Goal: Task Accomplishment & Management: Manage account settings

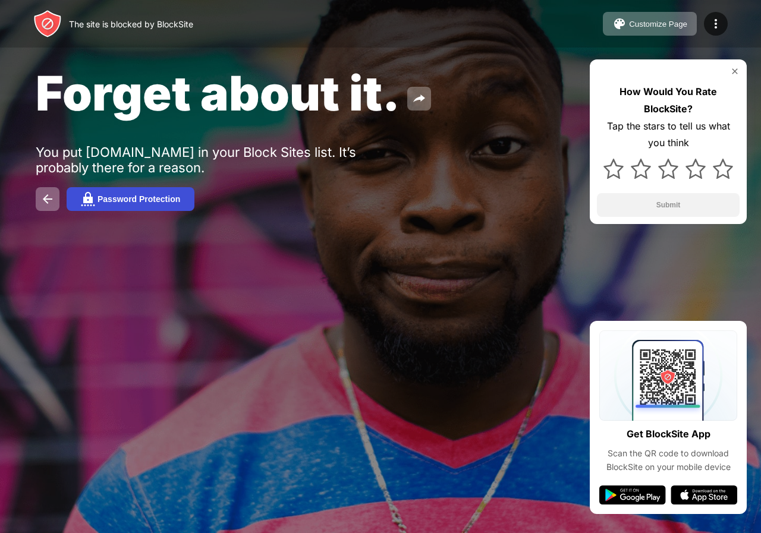
click at [149, 194] on div "Password Protection" at bounding box center [138, 199] width 83 height 10
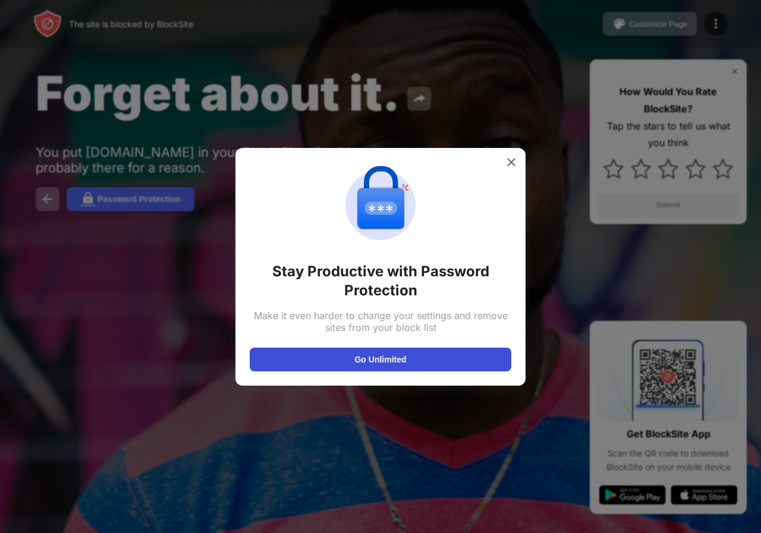
click at [395, 350] on button "Go Unlimited" at bounding box center [381, 360] width 262 height 24
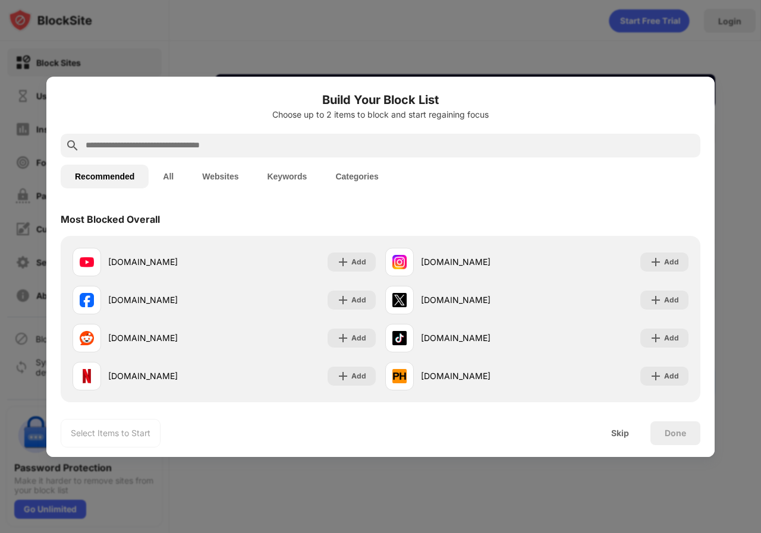
click at [444, 222] on div "Most Blocked Overall" at bounding box center [381, 219] width 640 height 33
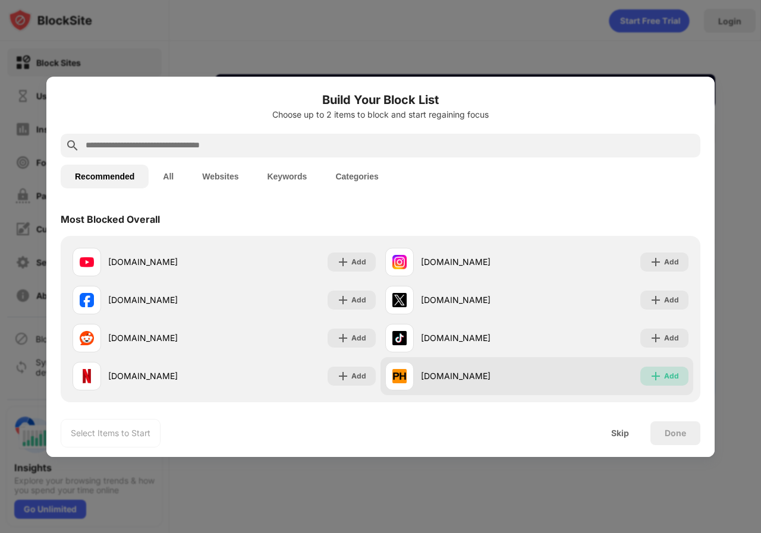
click at [651, 368] on div "Add" at bounding box center [664, 376] width 48 height 19
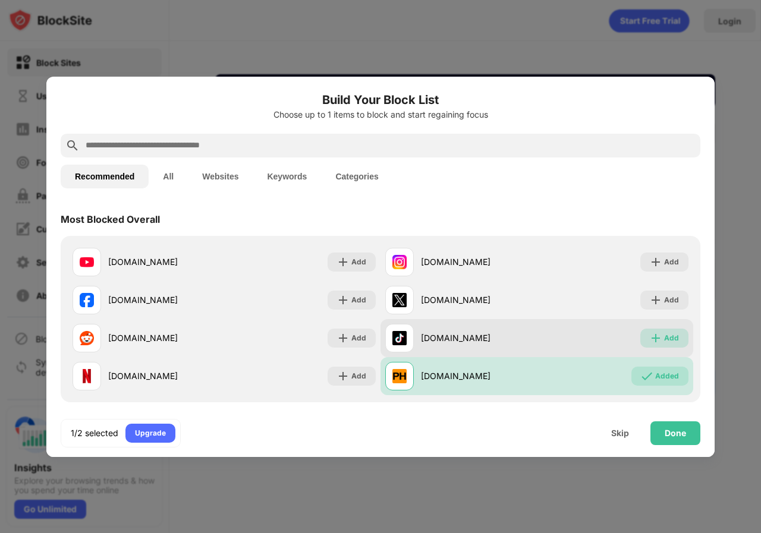
click at [664, 341] on div "Add" at bounding box center [671, 338] width 15 height 12
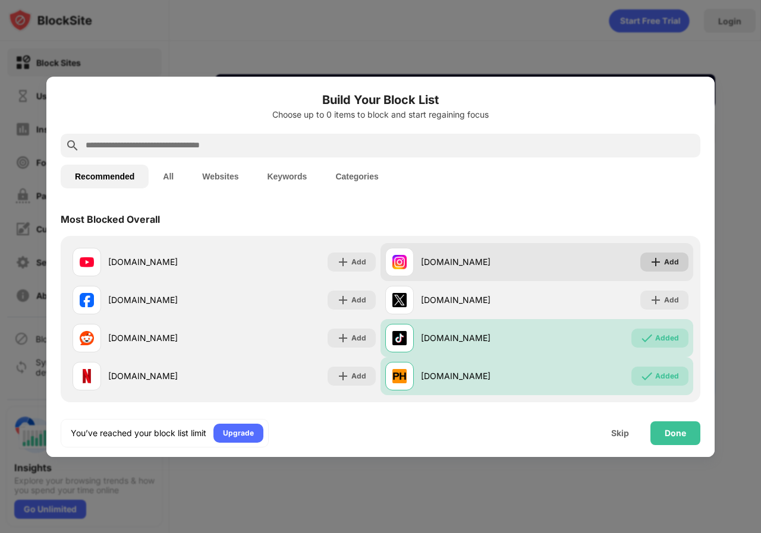
click at [664, 264] on div "Add" at bounding box center [671, 262] width 15 height 12
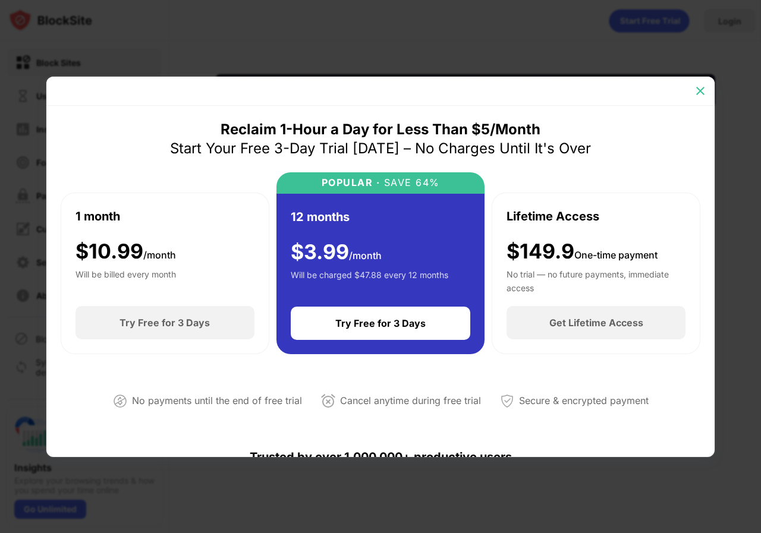
click at [693, 87] on div at bounding box center [700, 90] width 19 height 19
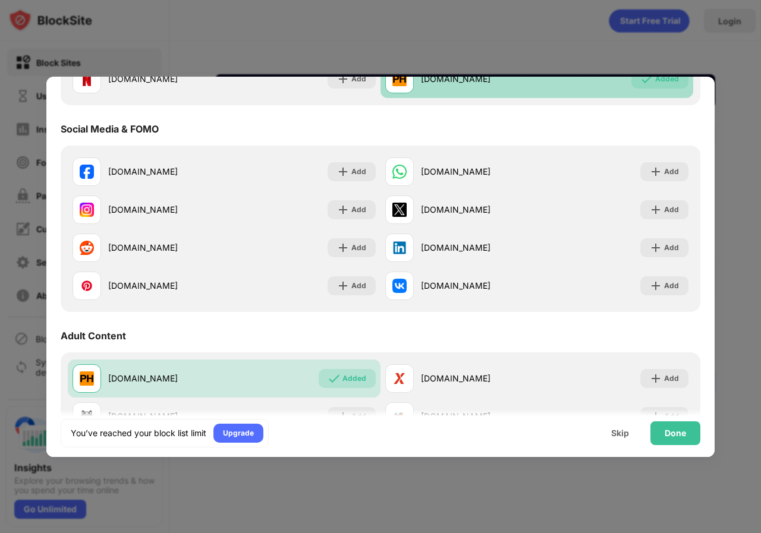
scroll to position [475, 0]
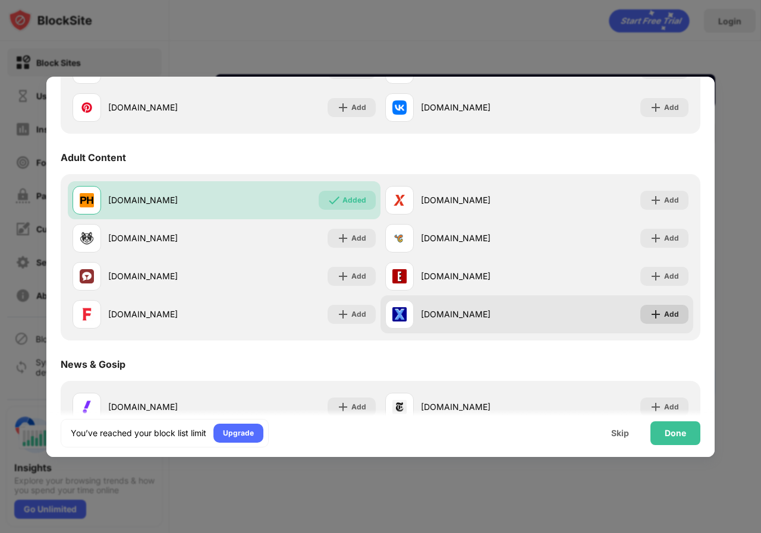
click at [664, 317] on div "Add" at bounding box center [671, 314] width 15 height 12
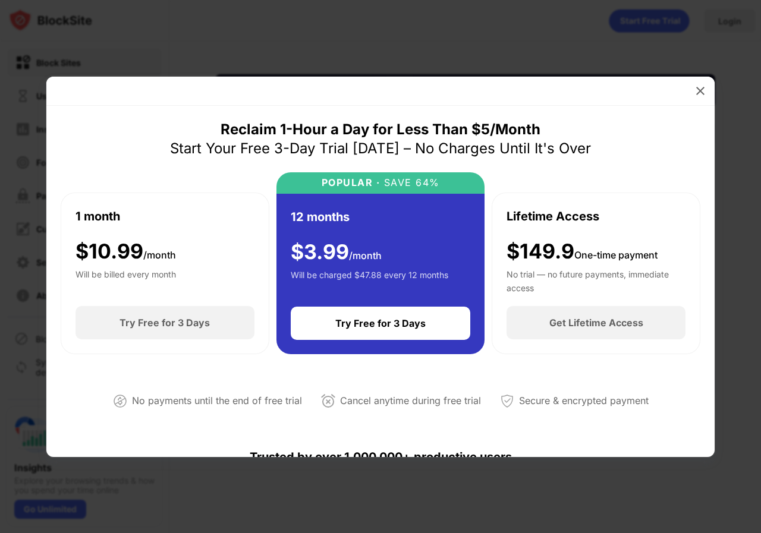
click at [711, 86] on div at bounding box center [380, 91] width 668 height 29
click at [699, 95] on img at bounding box center [700, 91] width 12 height 12
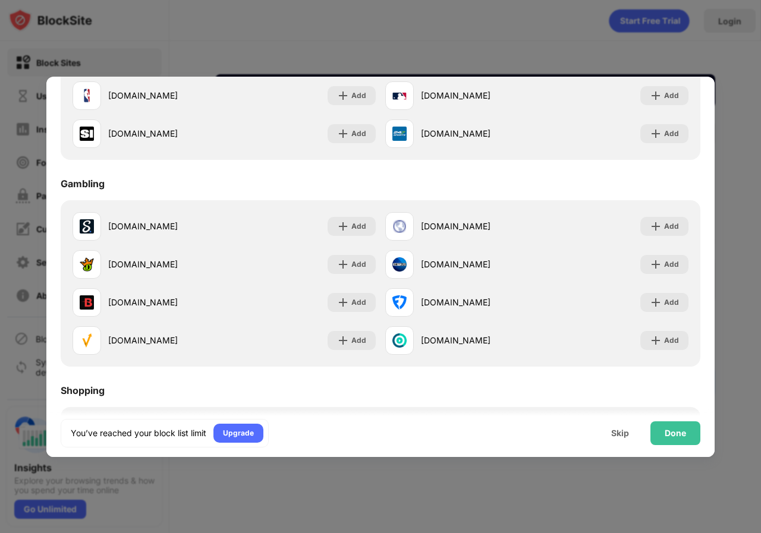
scroll to position [1246, 0]
